Goal: Information Seeking & Learning: Find specific fact

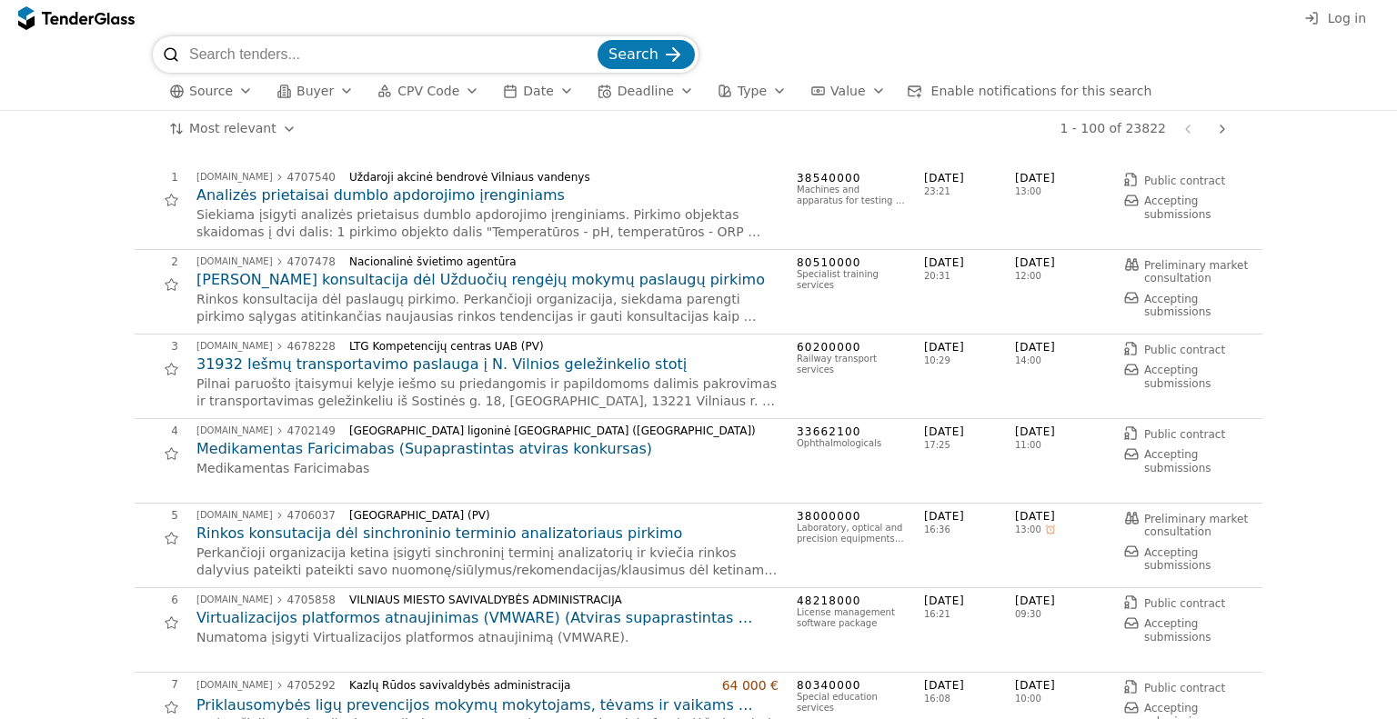
click at [1332, 21] on span "Log in" at bounding box center [1347, 18] width 38 height 15
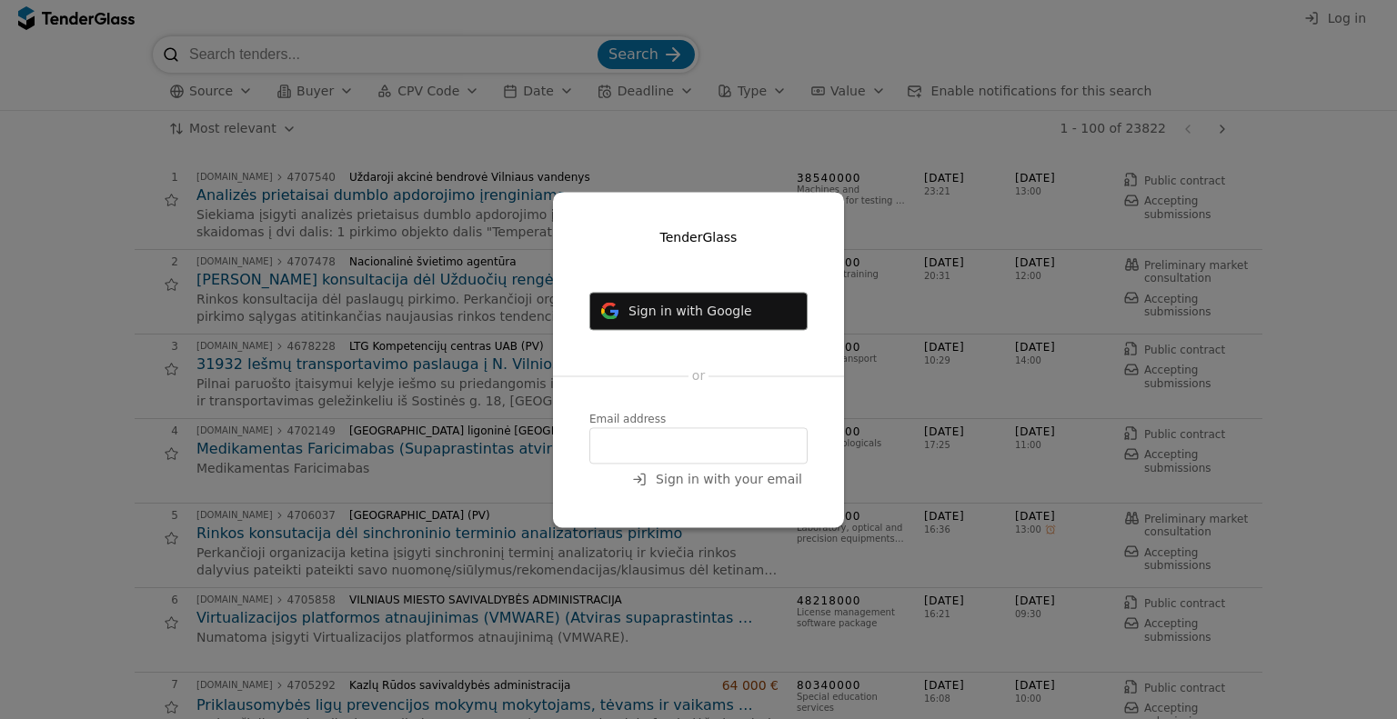
click at [683, 322] on button "Sign in with Google" at bounding box center [698, 311] width 218 height 38
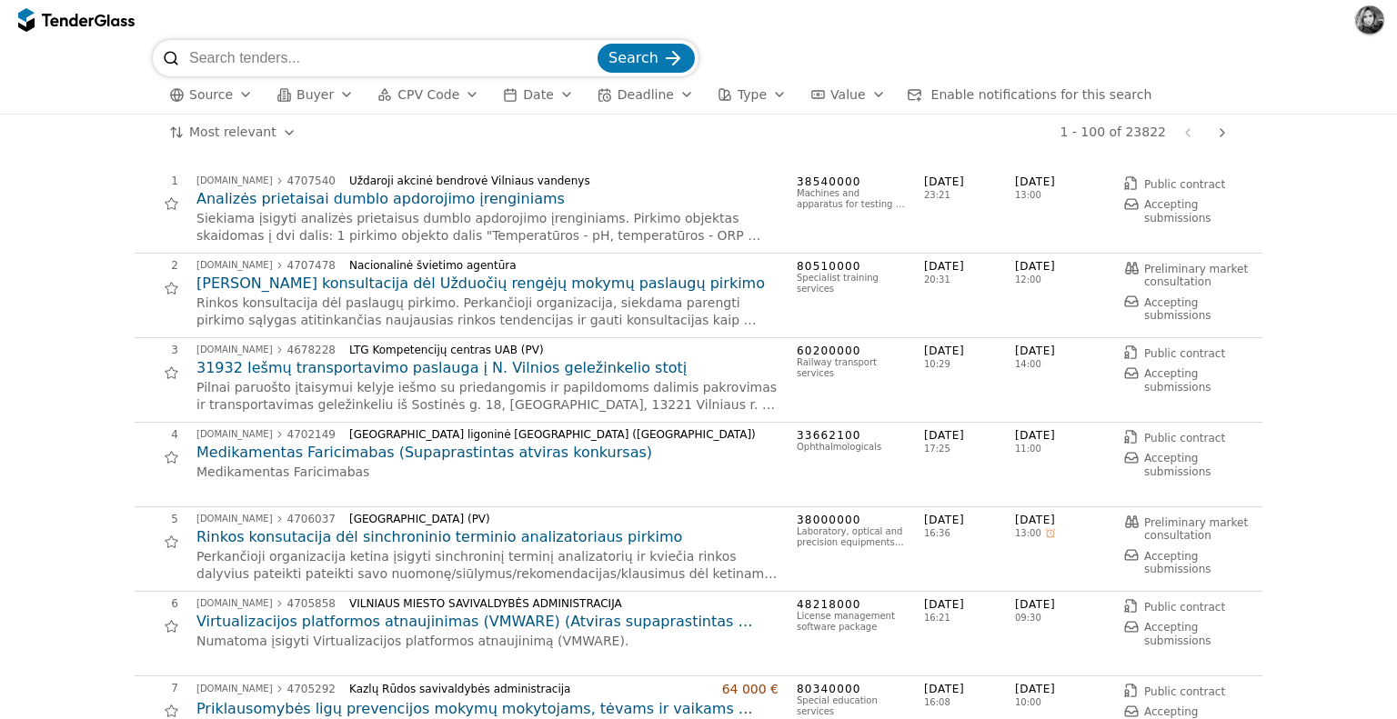
click at [91, 21] on div at bounding box center [67, 20] width 51 height 12
click at [931, 100] on span "Enable notifications for this search" at bounding box center [1041, 94] width 221 height 15
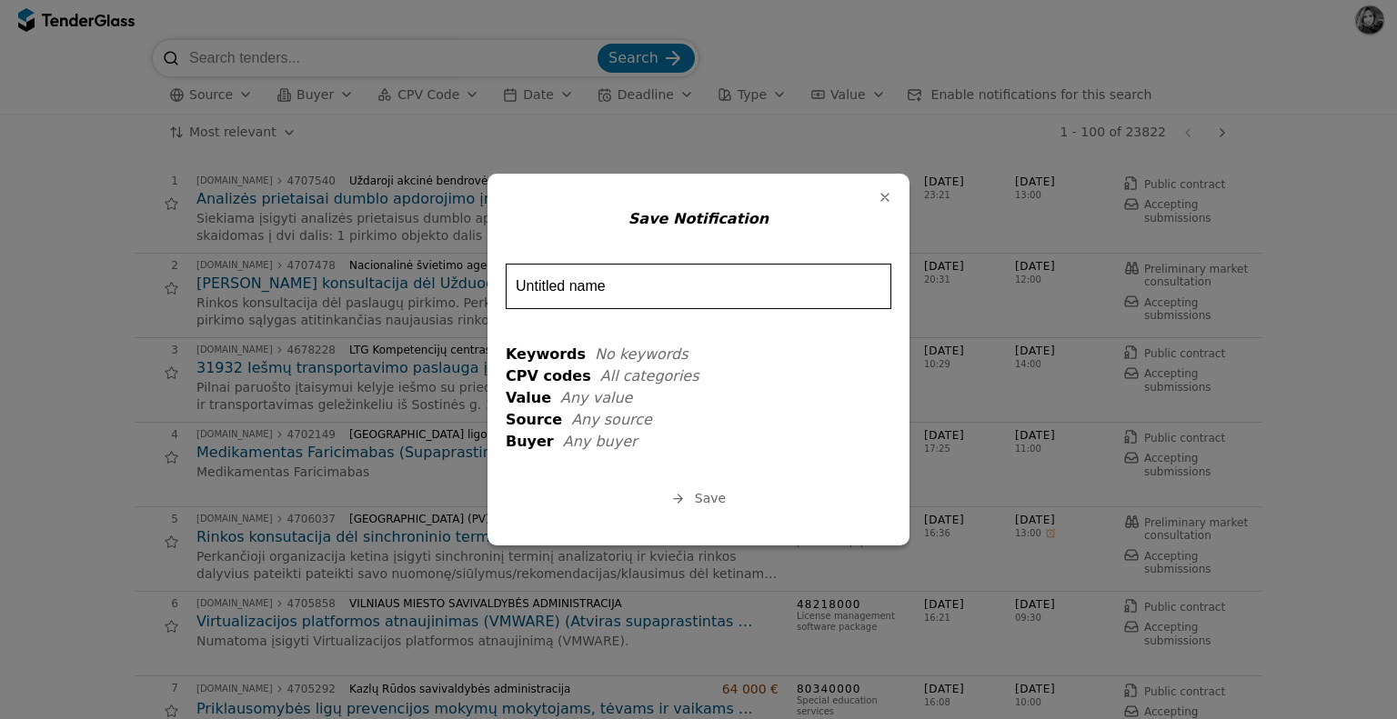
click at [881, 197] on div "button" at bounding box center [884, 197] width 47 height 47
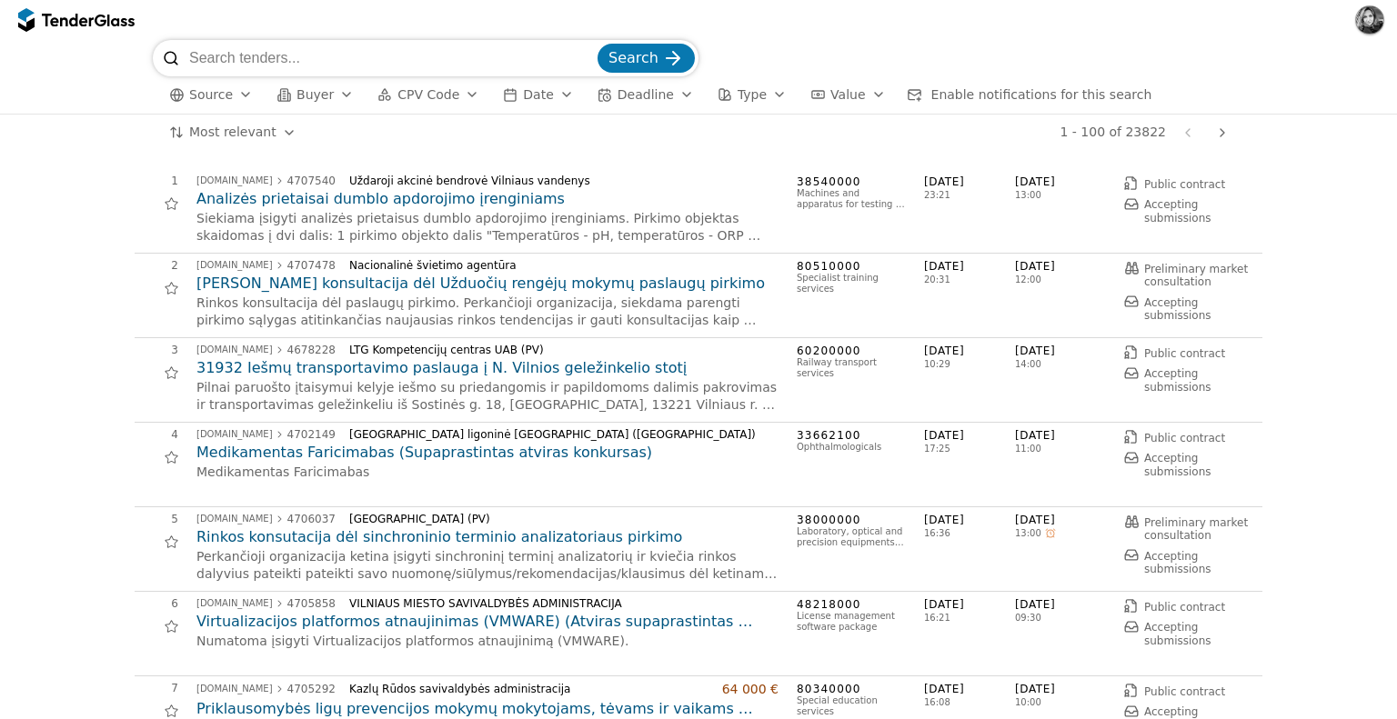
click at [457, 49] on input "search" at bounding box center [391, 58] width 405 height 36
type input "pirštinės"
click at [597, 44] on button "Search" at bounding box center [645, 58] width 97 height 29
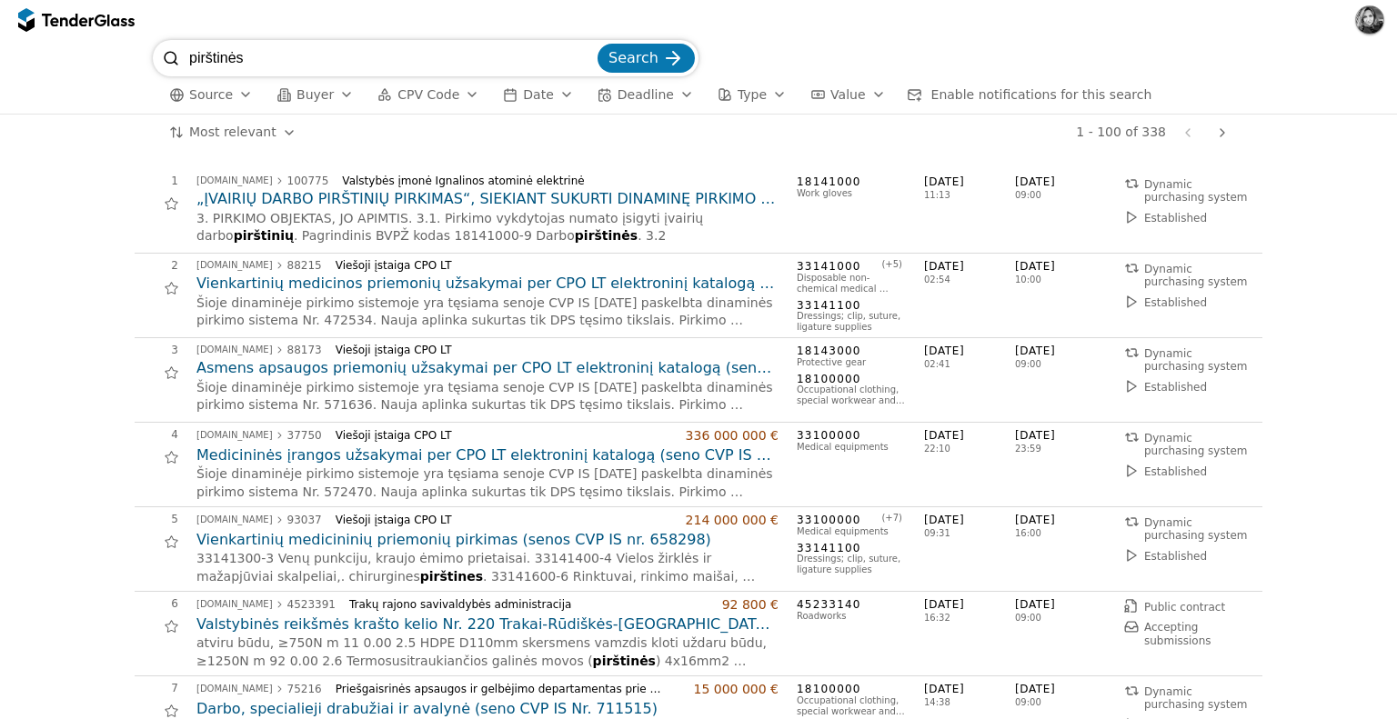
click at [330, 94] on div "button" at bounding box center [346, 94] width 51 height 47
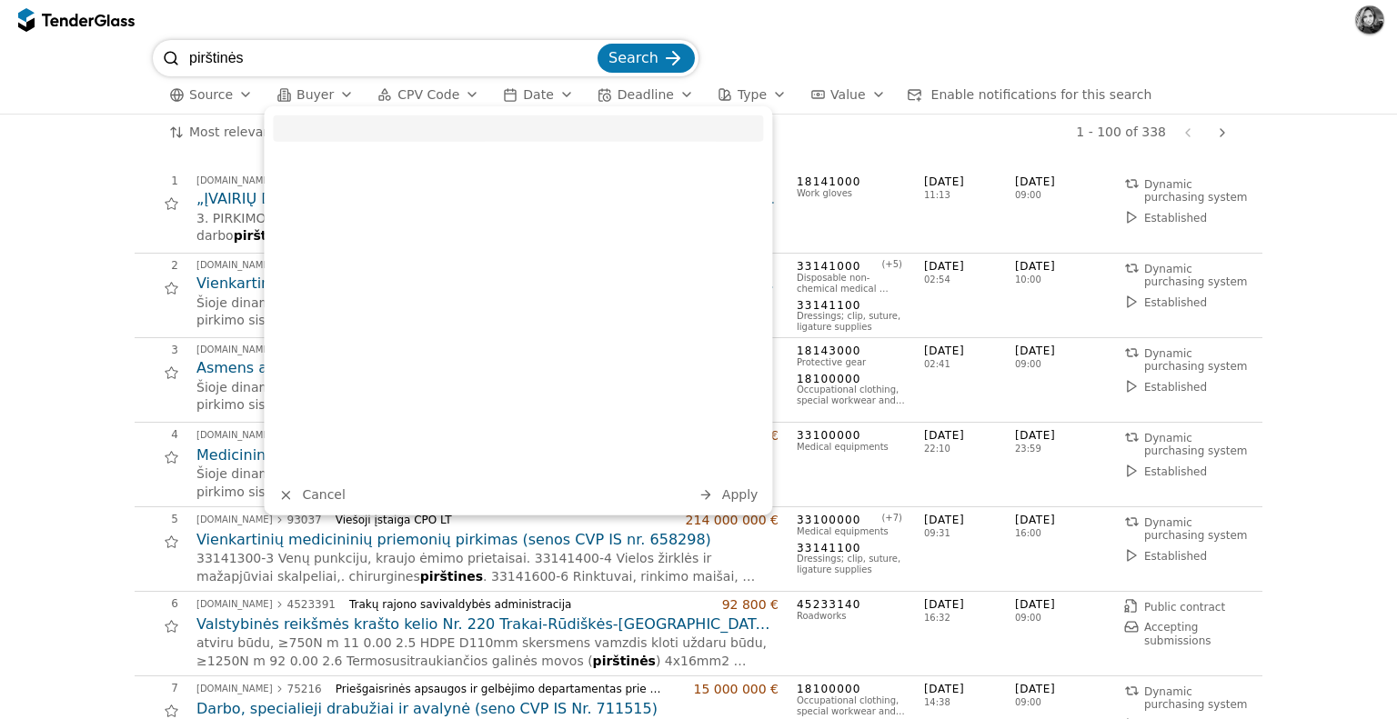
click at [330, 94] on div "button" at bounding box center [346, 94] width 51 height 47
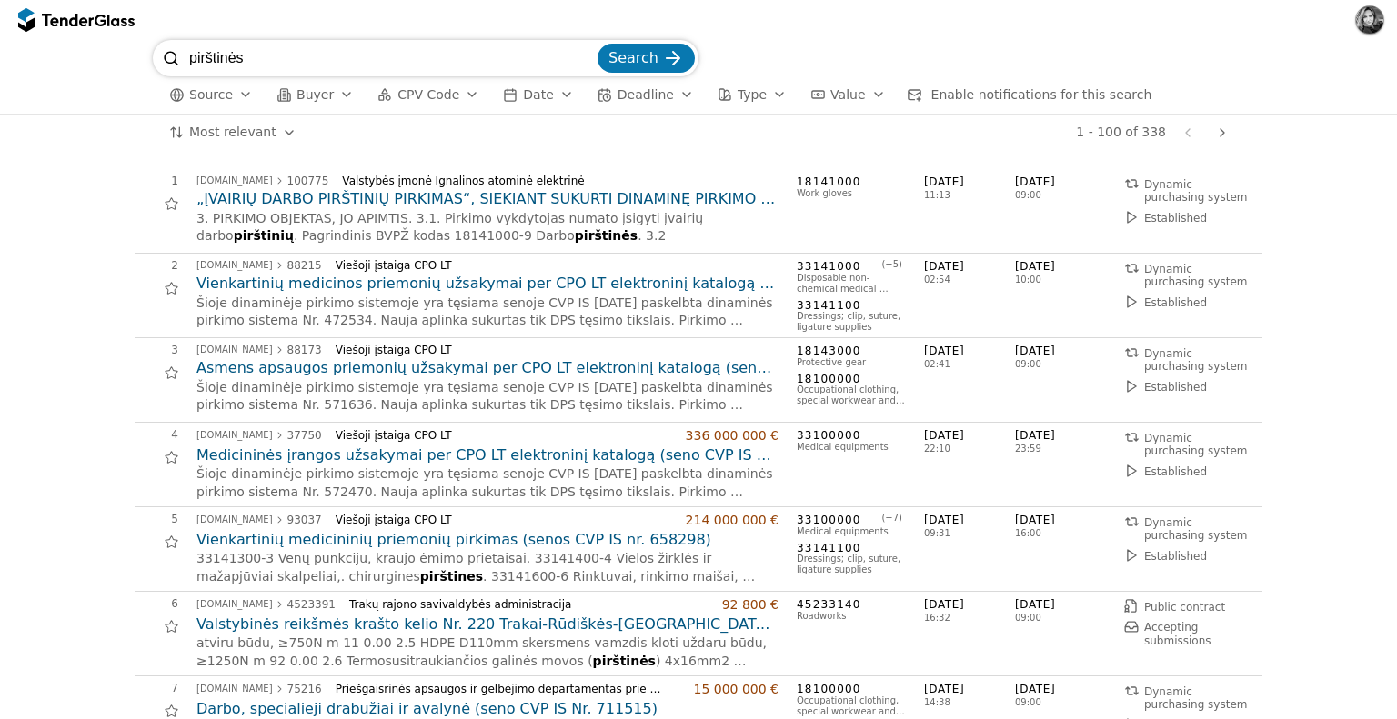
click at [541, 98] on div "button" at bounding box center [566, 94] width 51 height 47
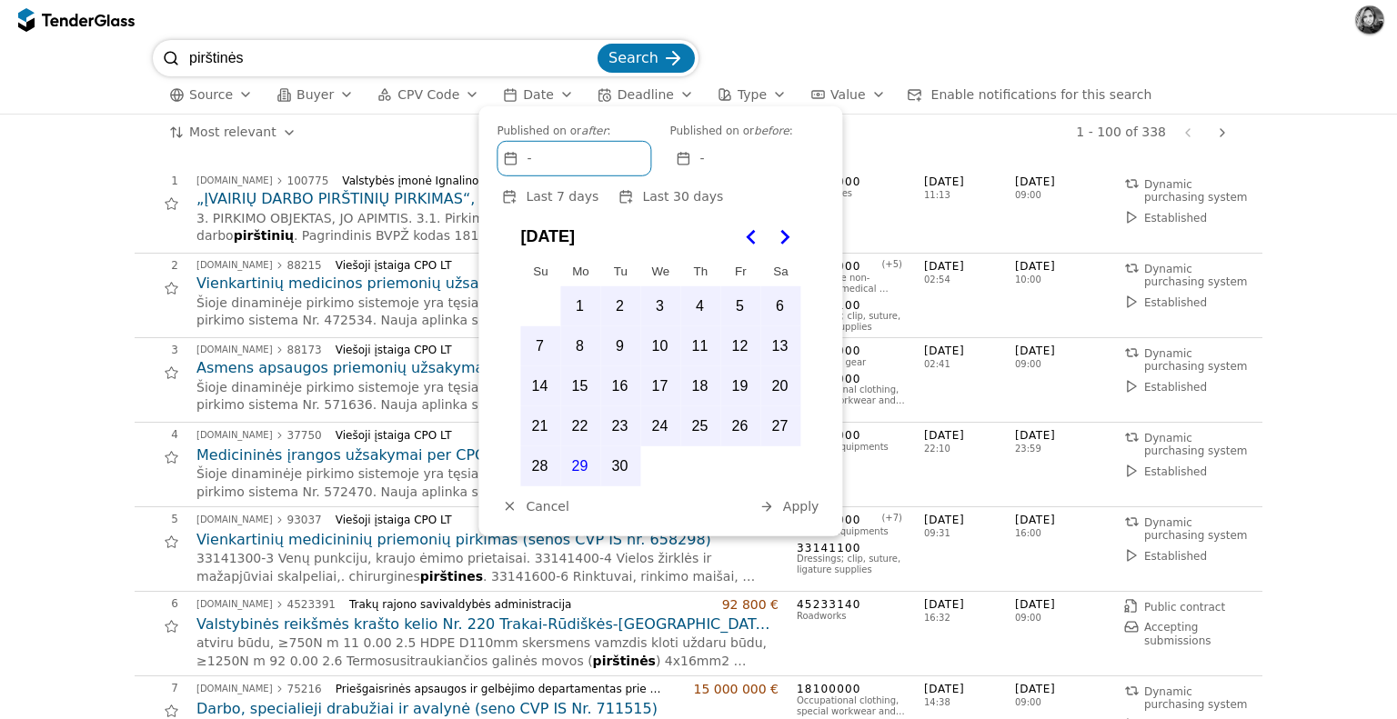
click at [935, 145] on div "1 - 100 of 338 Previous page Next page" at bounding box center [774, 133] width 922 height 36
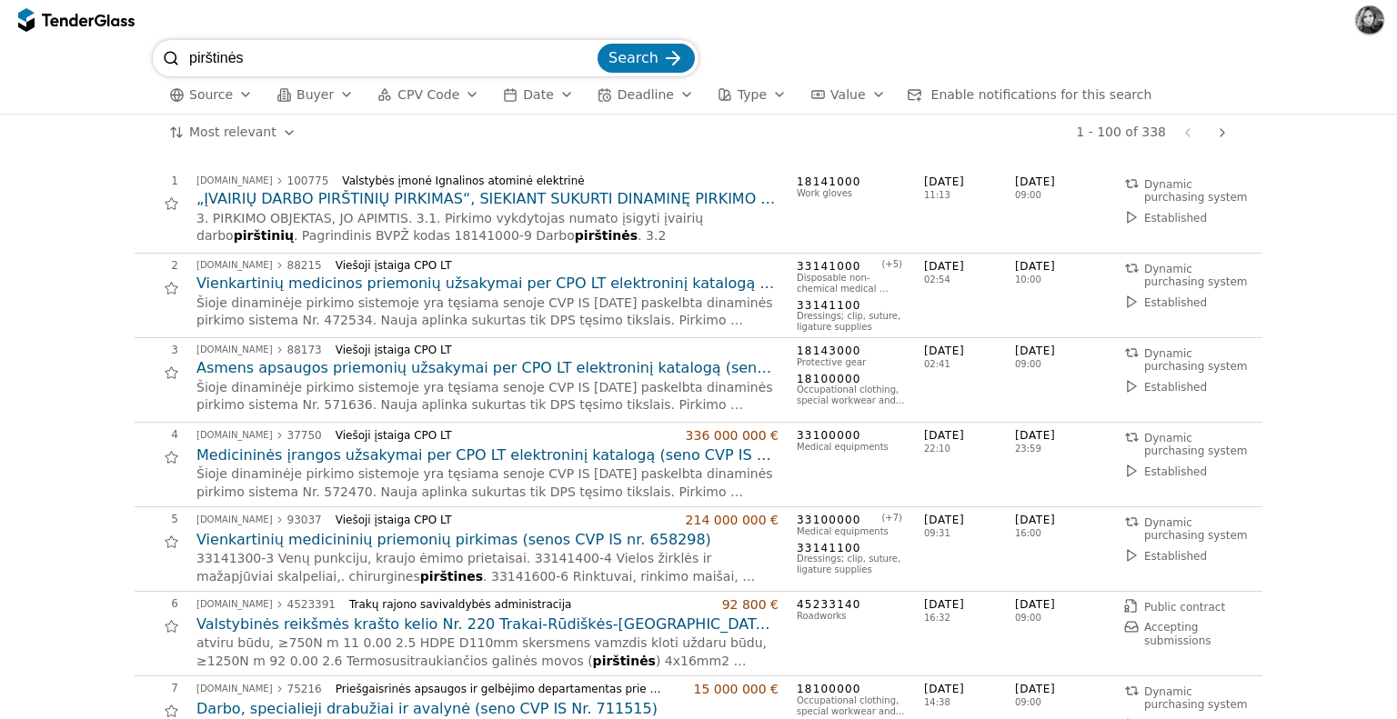
click at [737, 98] on span "Type" at bounding box center [751, 94] width 29 height 15
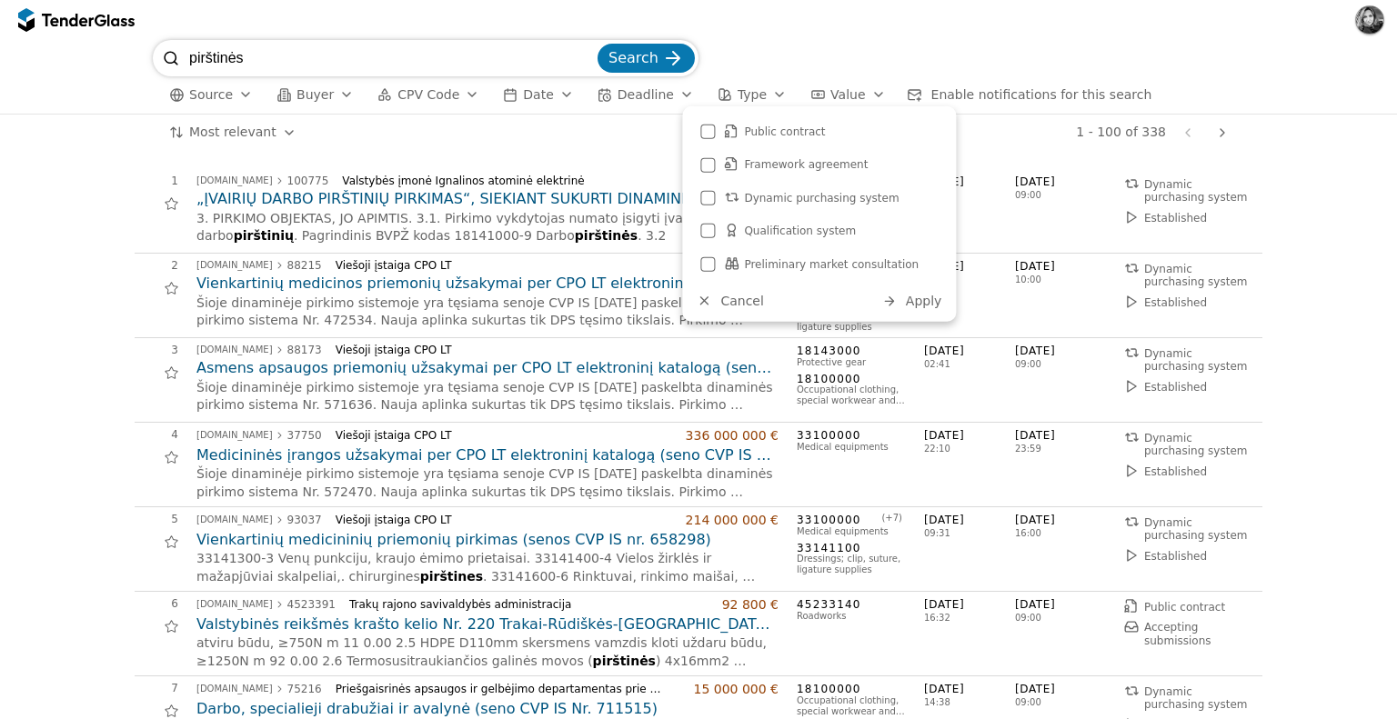
click at [737, 98] on span "Type" at bounding box center [751, 94] width 29 height 15
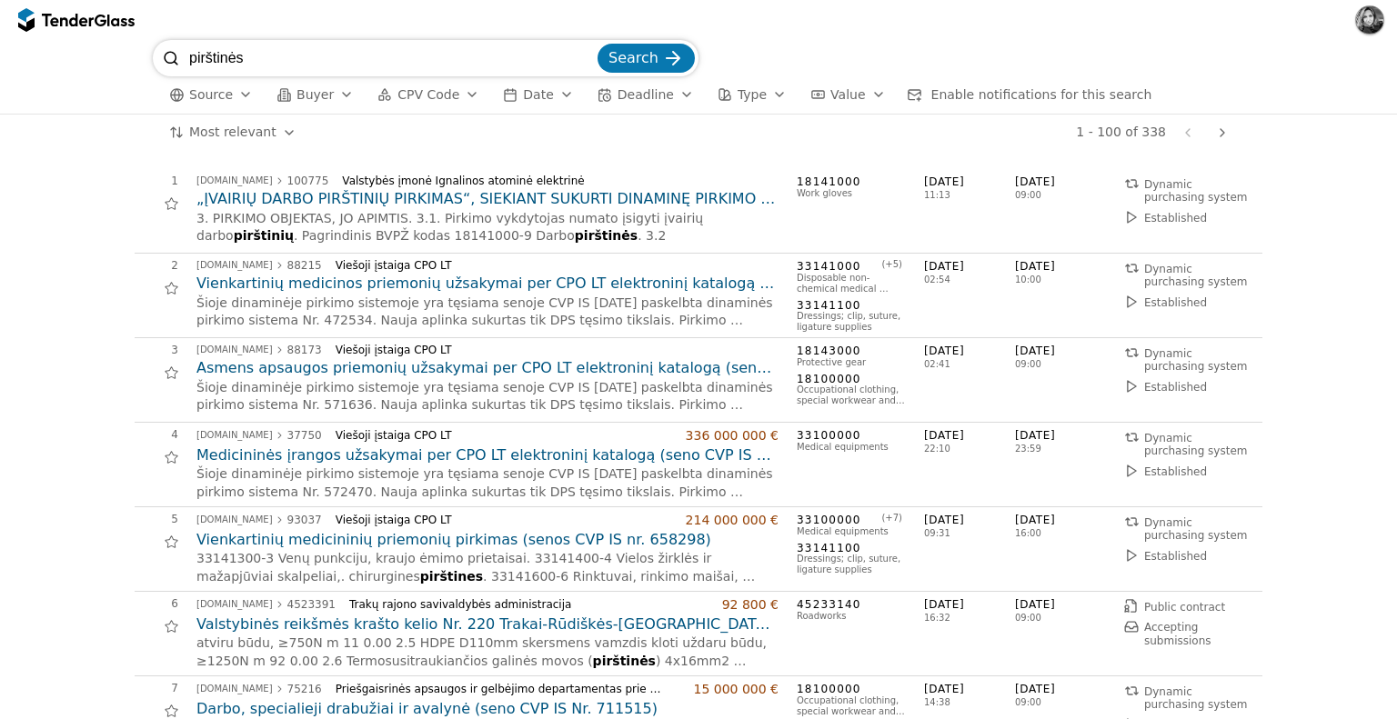
click at [458, 94] on div "button" at bounding box center [471, 94] width 51 height 47
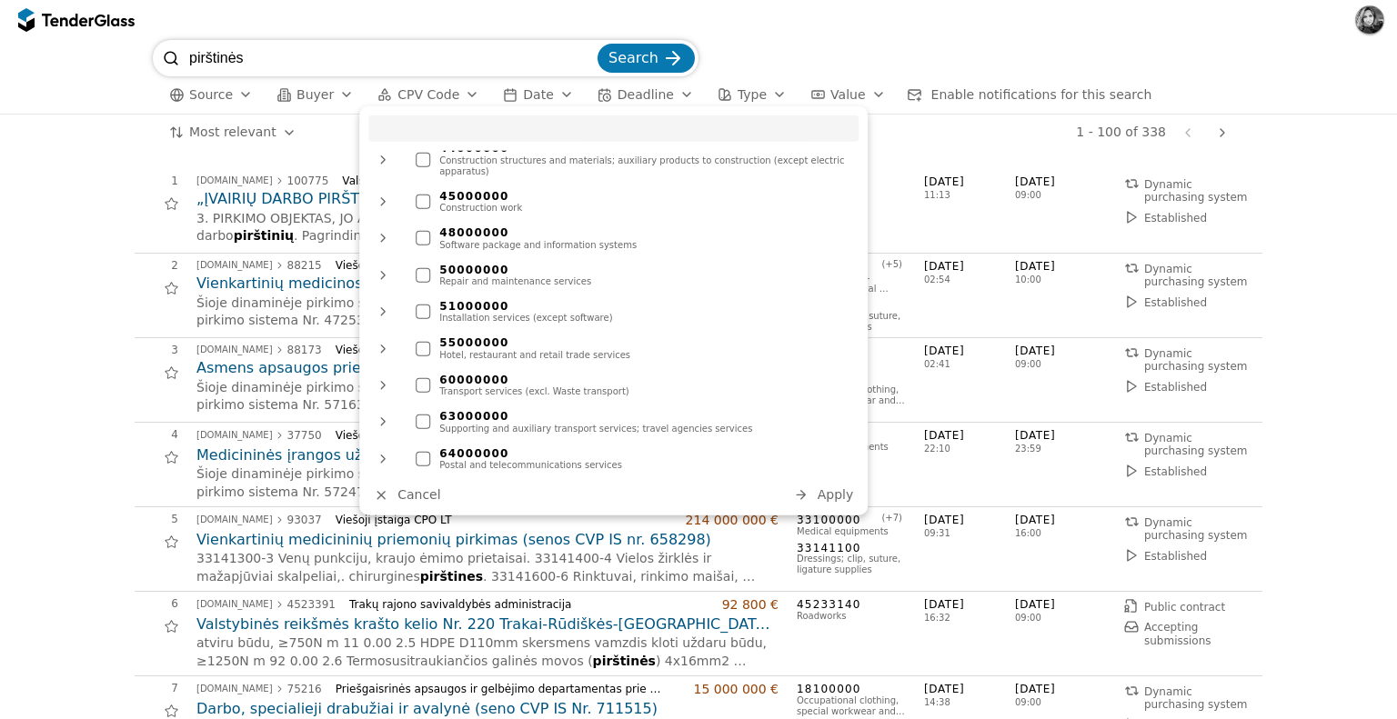
scroll to position [818, 0]
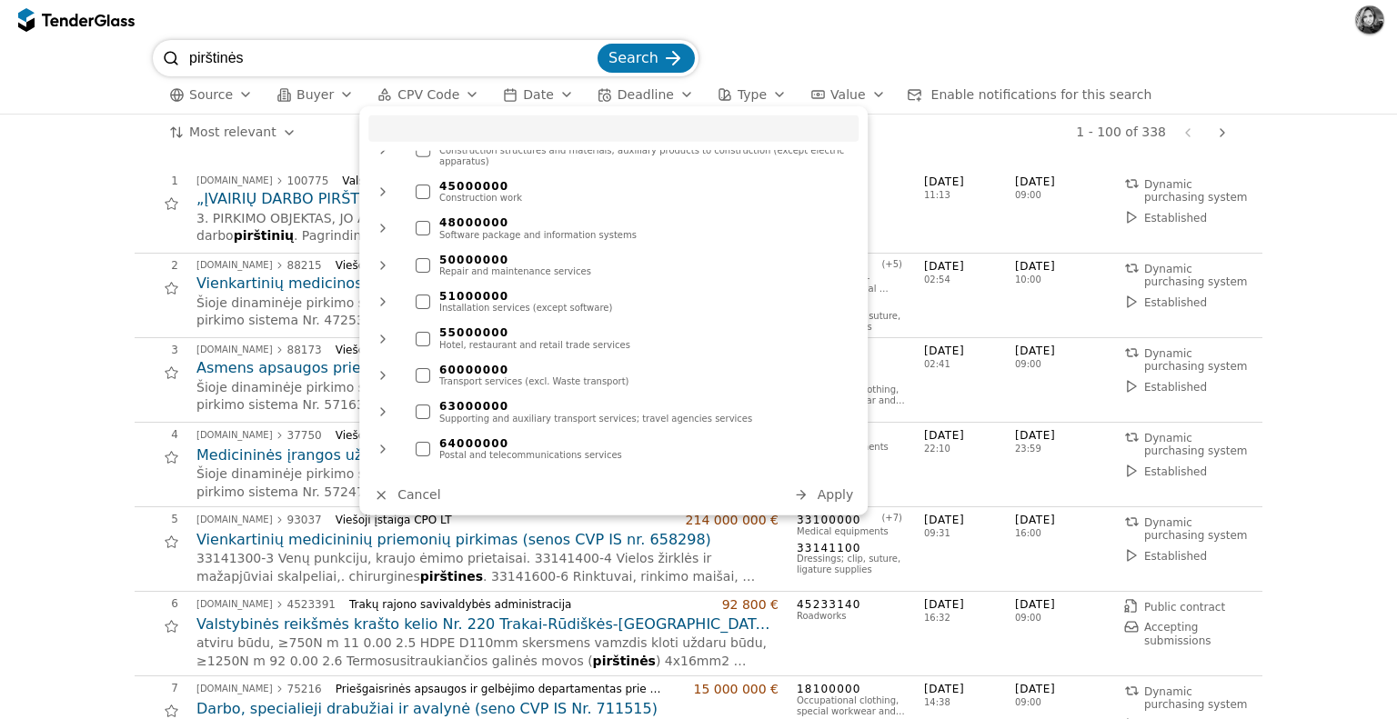
drag, startPoint x: 8, startPoint y: 270, endPoint x: 35, endPoint y: 254, distance: 31.0
